Goal: Information Seeking & Learning: Learn about a topic

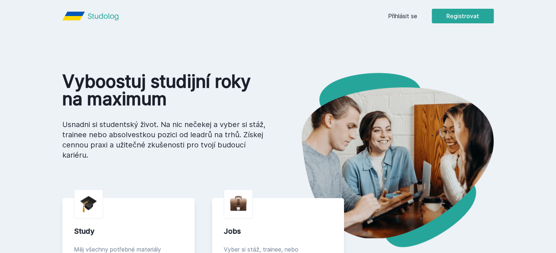
click at [424, 39] on div "[PERSON_NAME] dostávat tipy ohledně studia, nových testů, hodnocení učitelů a p…" at bounding box center [278, 32] width 556 height 65
click at [445, 15] on div "[PERSON_NAME] dostávat tipy ohledně studia, nových testů, hodnocení učitelů a p…" at bounding box center [278, 32] width 556 height 65
click at [281, 47] on button "Ne" at bounding box center [279, 47] width 26 height 18
click at [417, 14] on link "Přihlásit se" at bounding box center [402, 16] width 29 height 9
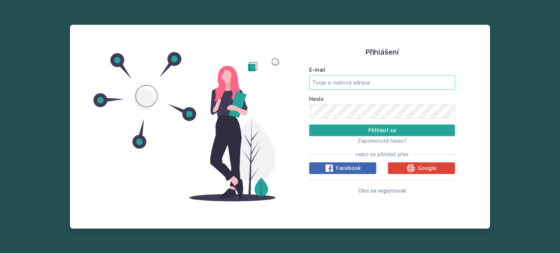
click at [339, 83] on input "E-mail" at bounding box center [382, 82] width 146 height 15
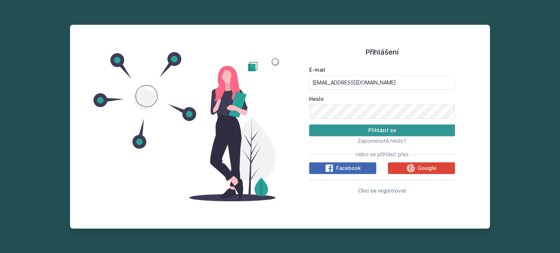
click at [341, 129] on button "Přihlásit se" at bounding box center [382, 131] width 146 height 12
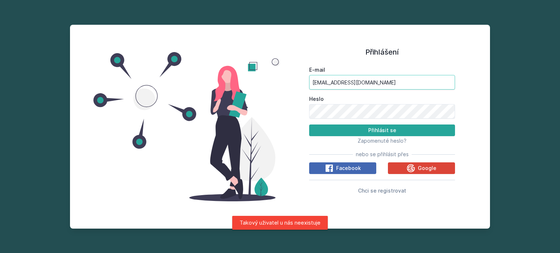
drag, startPoint x: 339, startPoint y: 81, endPoint x: 292, endPoint y: 83, distance: 47.0
click at [292, 83] on div "Přihlášení E-mail [EMAIL_ADDRESS][DOMAIN_NAME] Heslo Přihlásit se Zapomenuté he…" at bounding box center [382, 127] width 204 height 187
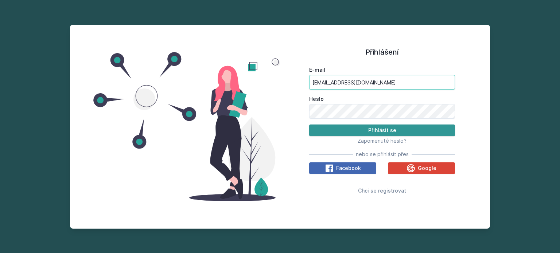
type input "[EMAIL_ADDRESS][DOMAIN_NAME]"
click at [354, 128] on button "Přihlásit se" at bounding box center [382, 131] width 146 height 12
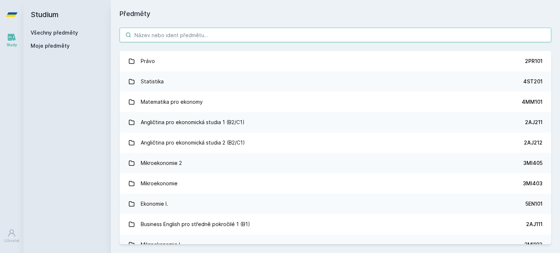
click at [205, 38] on input "search" at bounding box center [336, 35] width 432 height 15
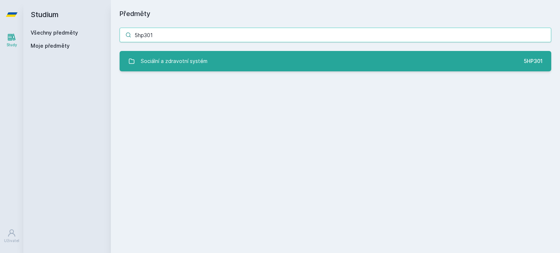
type input "5hp301"
click at [199, 58] on div "Sociální a zdravotní systém" at bounding box center [174, 61] width 67 height 15
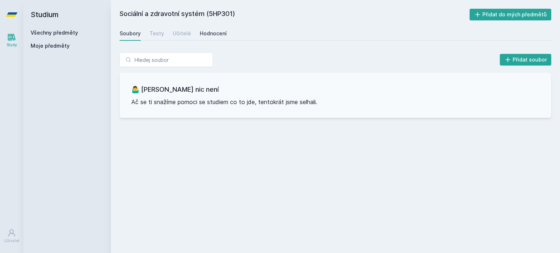
click at [210, 32] on div "Hodnocení" at bounding box center [213, 33] width 27 height 7
